Goal: Information Seeking & Learning: Learn about a topic

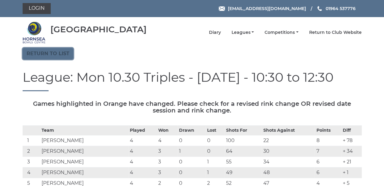
click at [50, 51] on link "Return to list" at bounding box center [48, 54] width 51 height 12
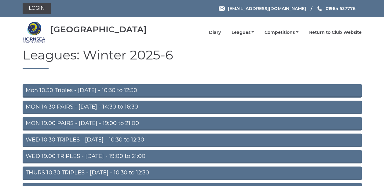
click at [61, 108] on link "MON 14.30 PAIRS - Monday - 14:30 to 16:30" at bounding box center [192, 107] width 339 height 13
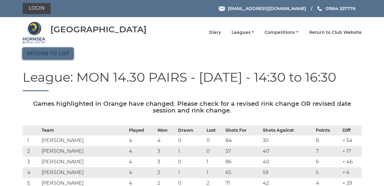
click at [63, 53] on link "Return to list" at bounding box center [48, 54] width 51 height 12
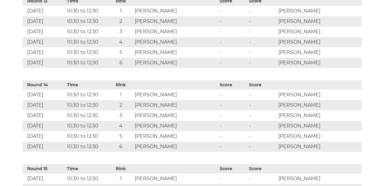
scroll to position [1161, 0]
